Goal: Find specific page/section: Find specific page/section

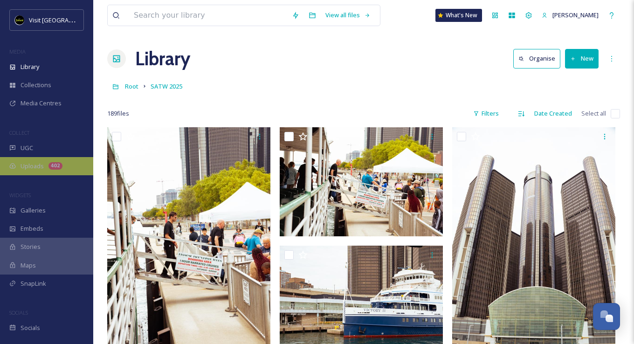
click at [37, 168] on span "Uploads" at bounding box center [32, 166] width 23 height 9
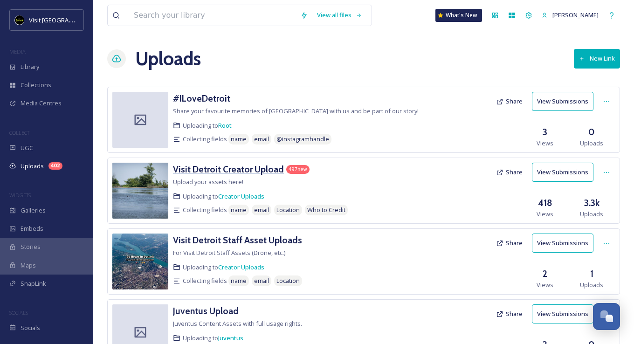
click at [236, 172] on h3 "Visit Detroit Creator Upload" at bounding box center [228, 169] width 111 height 11
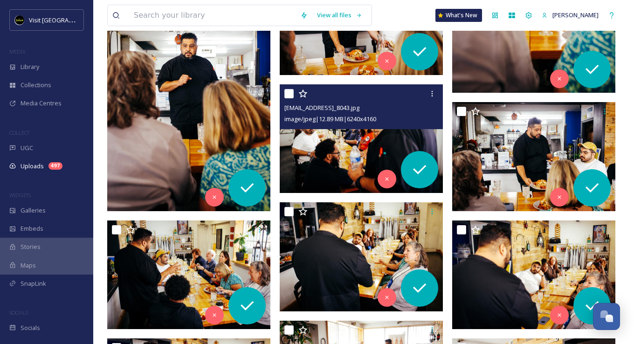
scroll to position [1052, 0]
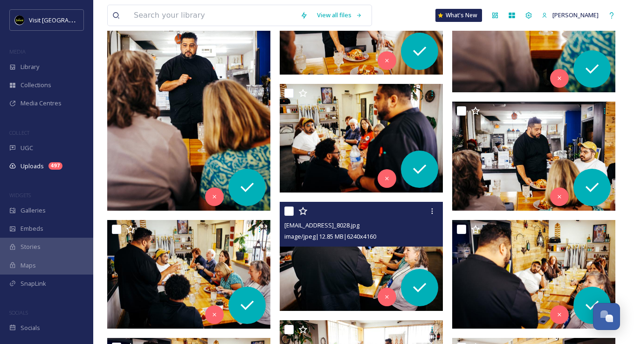
click at [336, 252] on img at bounding box center [361, 256] width 163 height 109
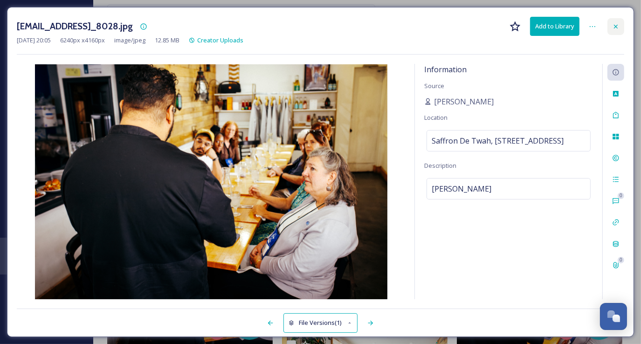
click at [615, 26] on icon at bounding box center [616, 26] width 7 height 7
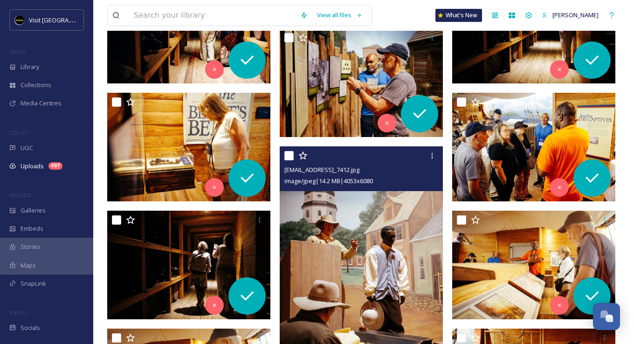
scroll to position [4490, 0]
